Goal: Navigation & Orientation: Find specific page/section

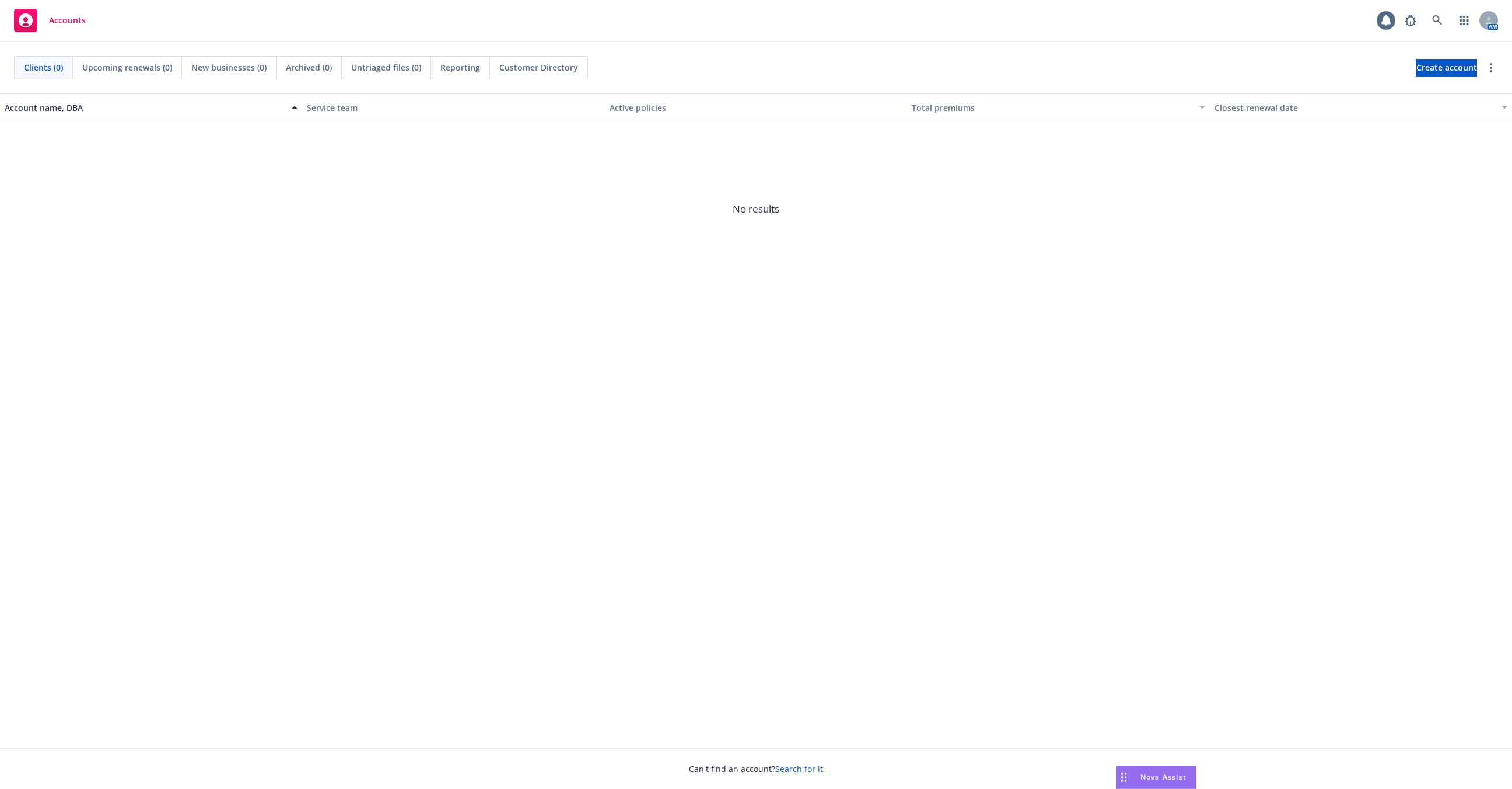
click at [1499, 18] on div "Accounts 1 AM" at bounding box center [756, 21] width 1512 height 42
click at [1486, 19] on icon at bounding box center [1489, 21] width 7 height 7
click at [1245, 365] on div "Account name, DBA Service team Active policies Total premiums Closest renewal d…" at bounding box center [756, 420] width 1512 height 654
